Goal: Check status: Check status

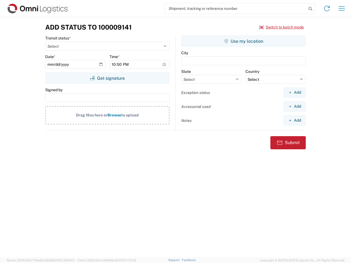
click at [235, 8] on input "search" at bounding box center [235, 8] width 142 height 10
click at [310, 9] on icon at bounding box center [310, 9] width 8 height 8
click at [327, 8] on icon at bounding box center [326, 8] width 9 height 9
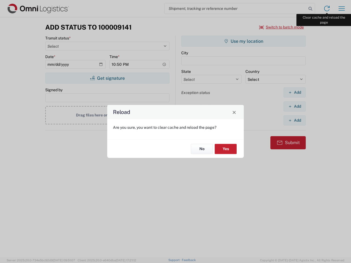
click at [342, 8] on div "Reload Are you sure, you want to clear cache and reload the page? No Yes" at bounding box center [175, 131] width 351 height 263
click at [281, 27] on div "Reload Are you sure, you want to clear cache and reload the page? No Yes" at bounding box center [175, 131] width 351 height 263
click at [107, 78] on div "Reload Are you sure, you want to clear cache and reload the page? No Yes" at bounding box center [175, 131] width 351 height 263
click at [243, 41] on div "Reload Are you sure, you want to clear cache and reload the page? No Yes" at bounding box center [175, 131] width 351 height 263
click at [294, 92] on div "Reload Are you sure, you want to clear cache and reload the page? No Yes" at bounding box center [175, 131] width 351 height 263
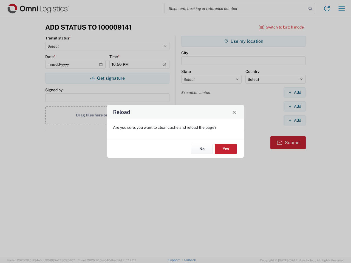
click at [294, 106] on div "Reload Are you sure, you want to clear cache and reload the page? No Yes" at bounding box center [175, 131] width 351 height 263
click at [294, 120] on div "Reload Are you sure, you want to clear cache and reload the page? No Yes" at bounding box center [175, 131] width 351 height 263
